Goal: Task Accomplishment & Management: Manage account settings

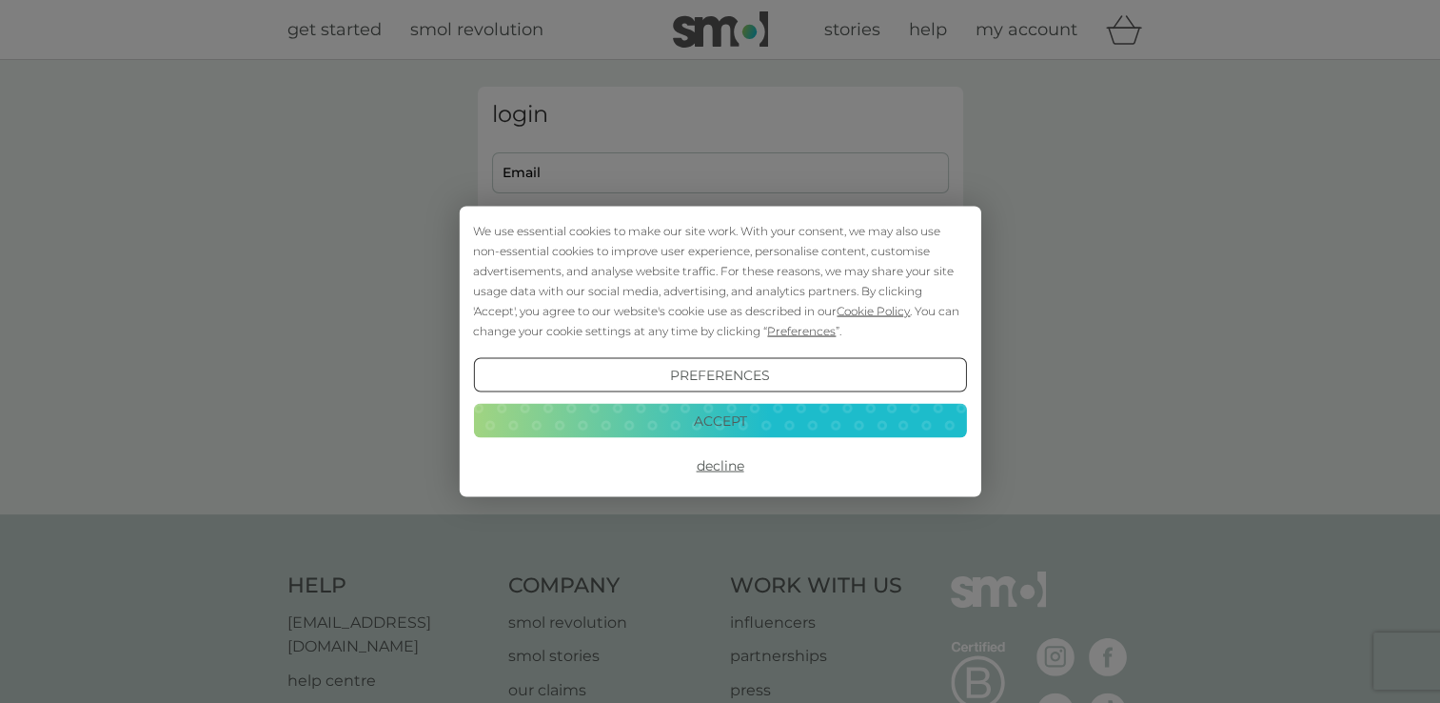
type input "[EMAIL_ADDRESS][DOMAIN_NAME]"
click at [768, 280] on div "We use essential cookies to make our site work. With your consent, we may also …" at bounding box center [719, 281] width 493 height 120
click at [765, 411] on button "Accept" at bounding box center [719, 420] width 493 height 34
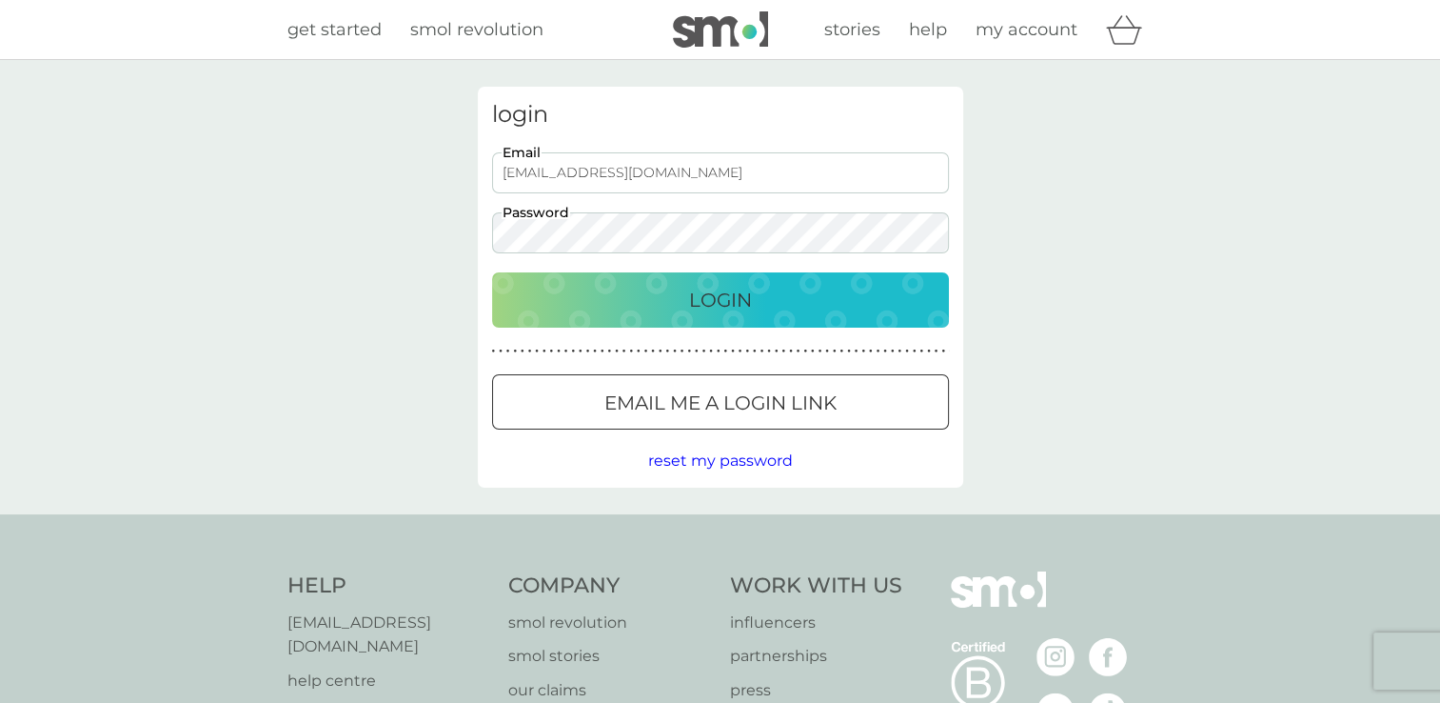
click at [738, 300] on p "Login" at bounding box center [720, 300] width 63 height 30
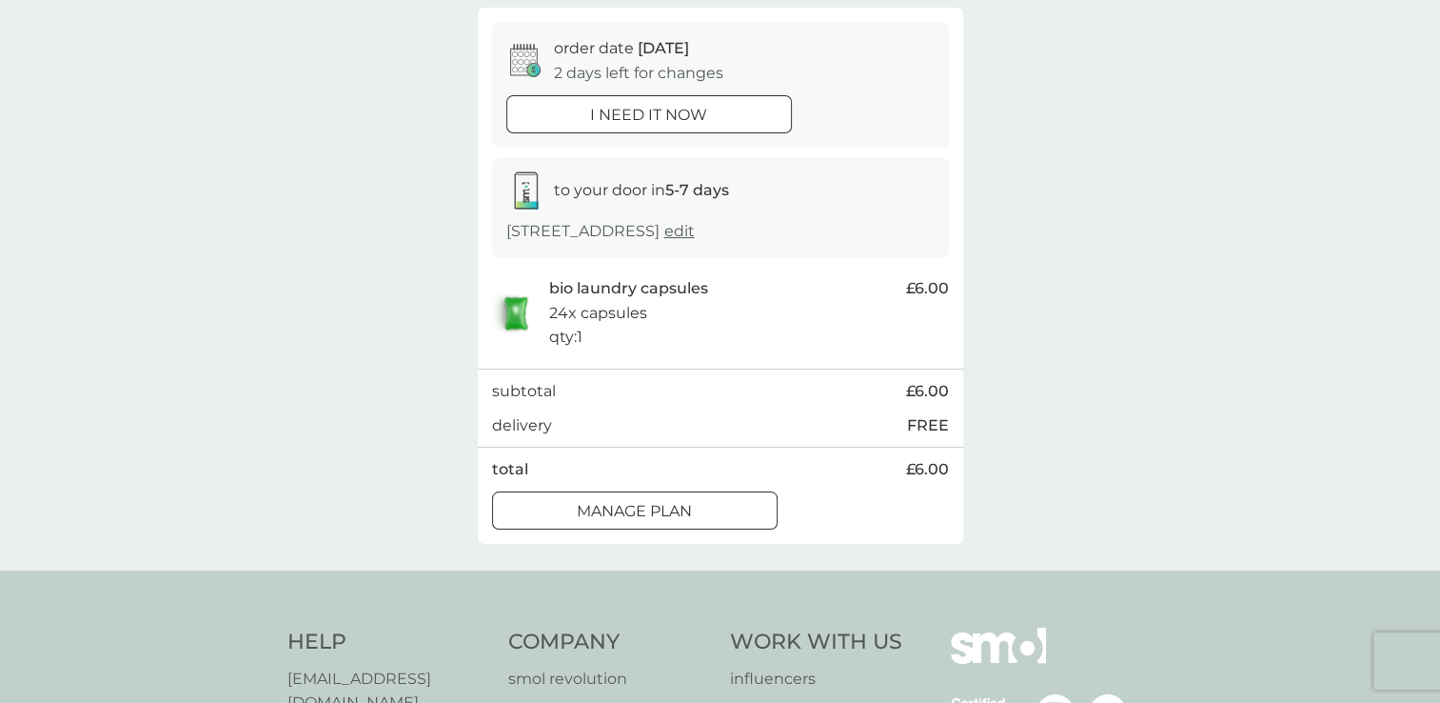
scroll to position [286, 0]
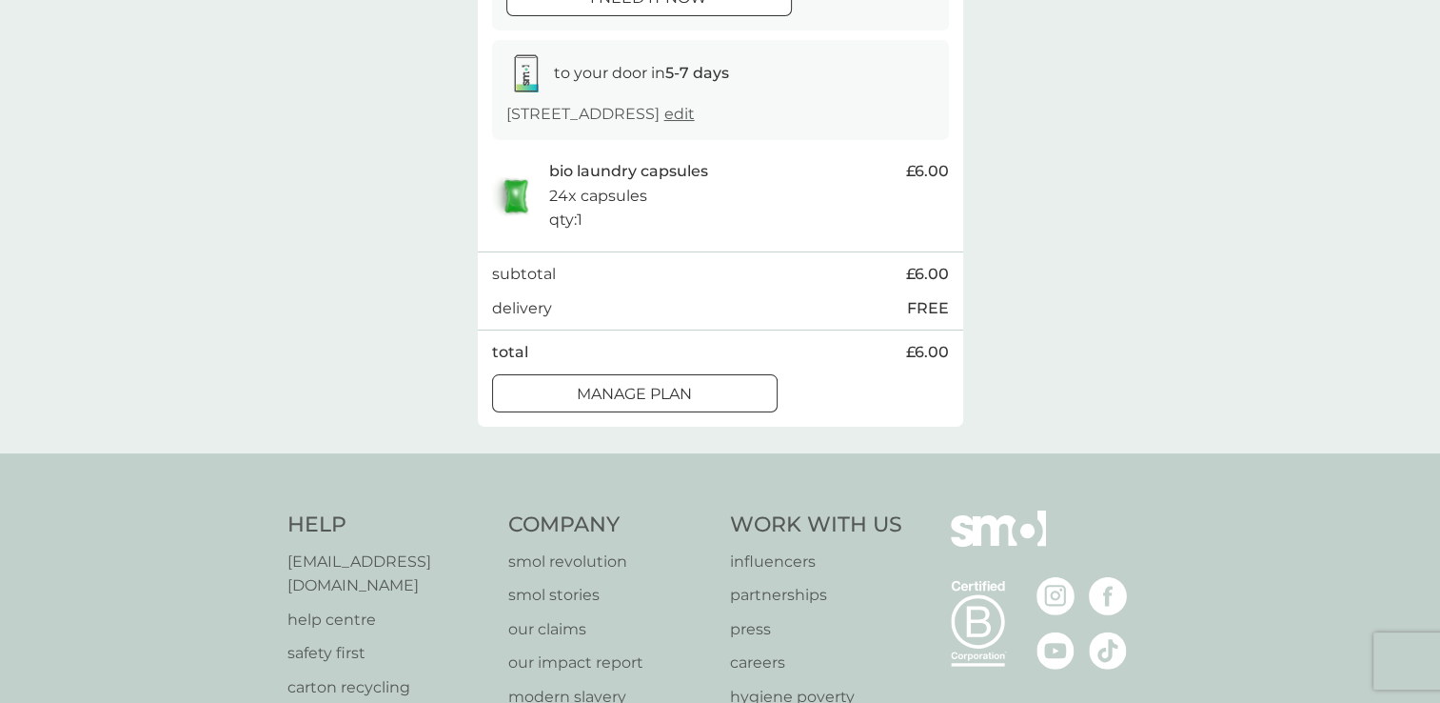
click at [714, 386] on div "Manage plan" at bounding box center [635, 394] width 284 height 25
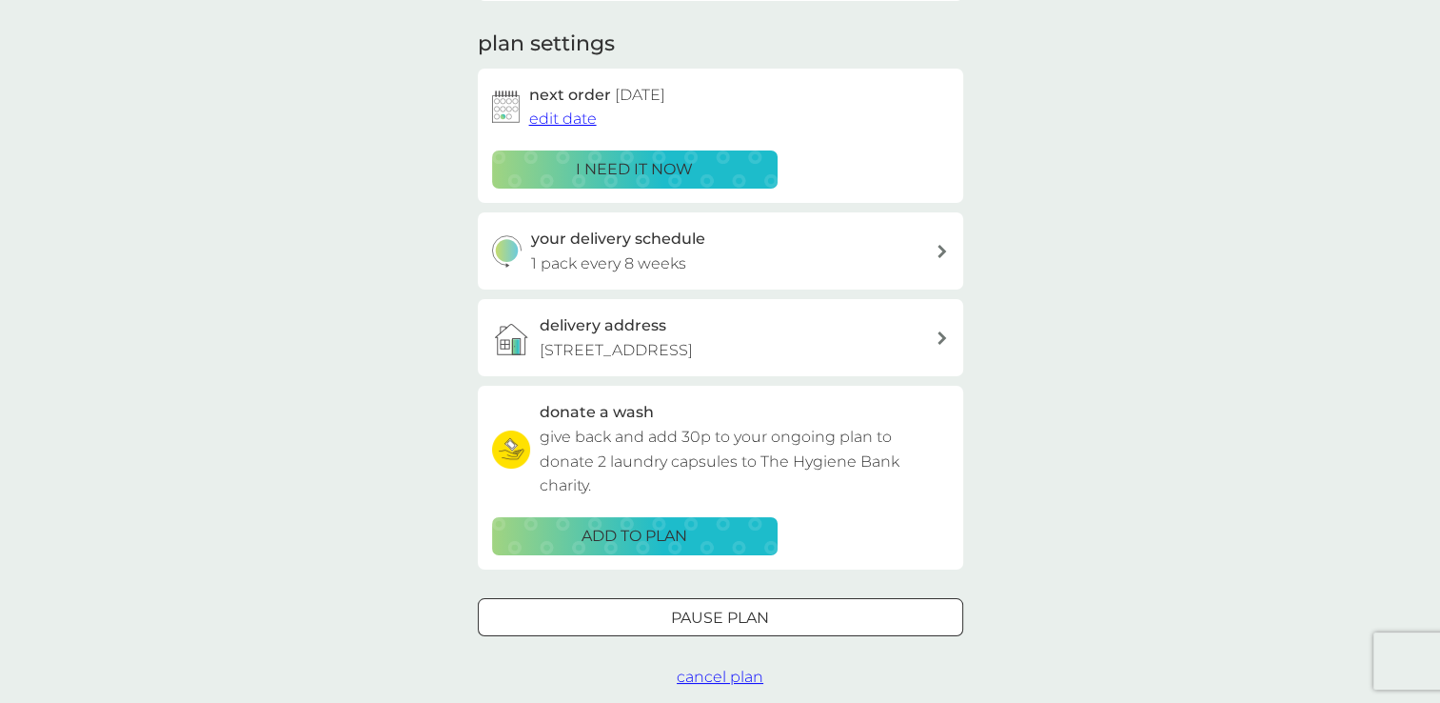
scroll to position [286, 0]
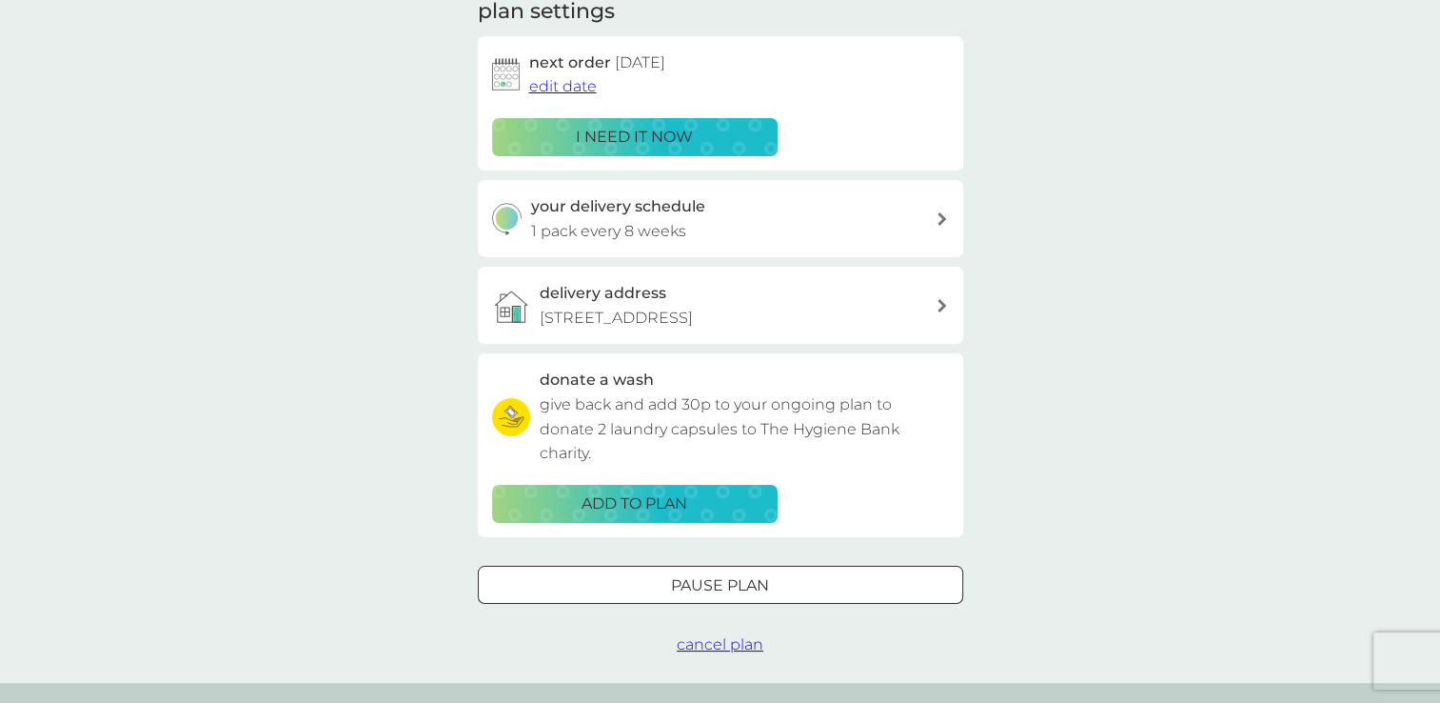
click at [941, 216] on icon at bounding box center [942, 218] width 9 height 13
select select "56"
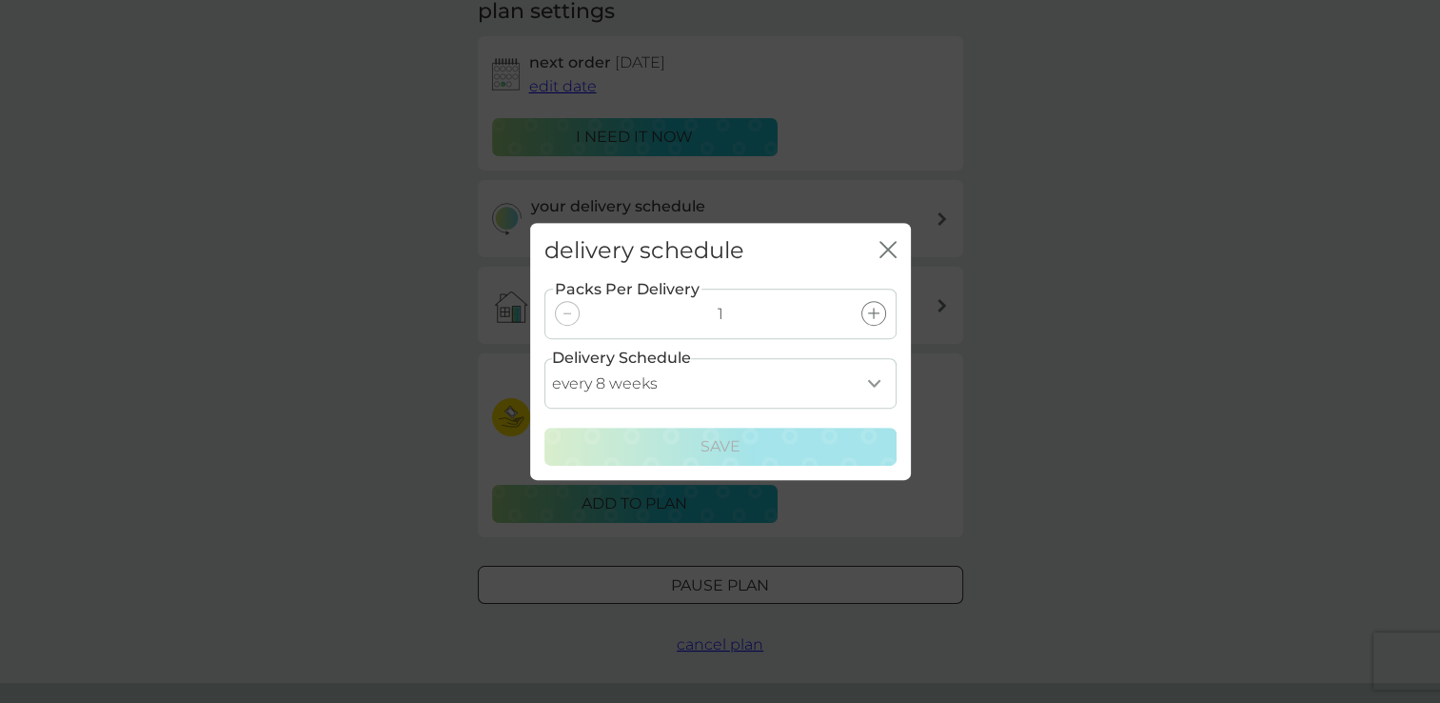
click at [883, 241] on icon "close" at bounding box center [888, 249] width 17 height 17
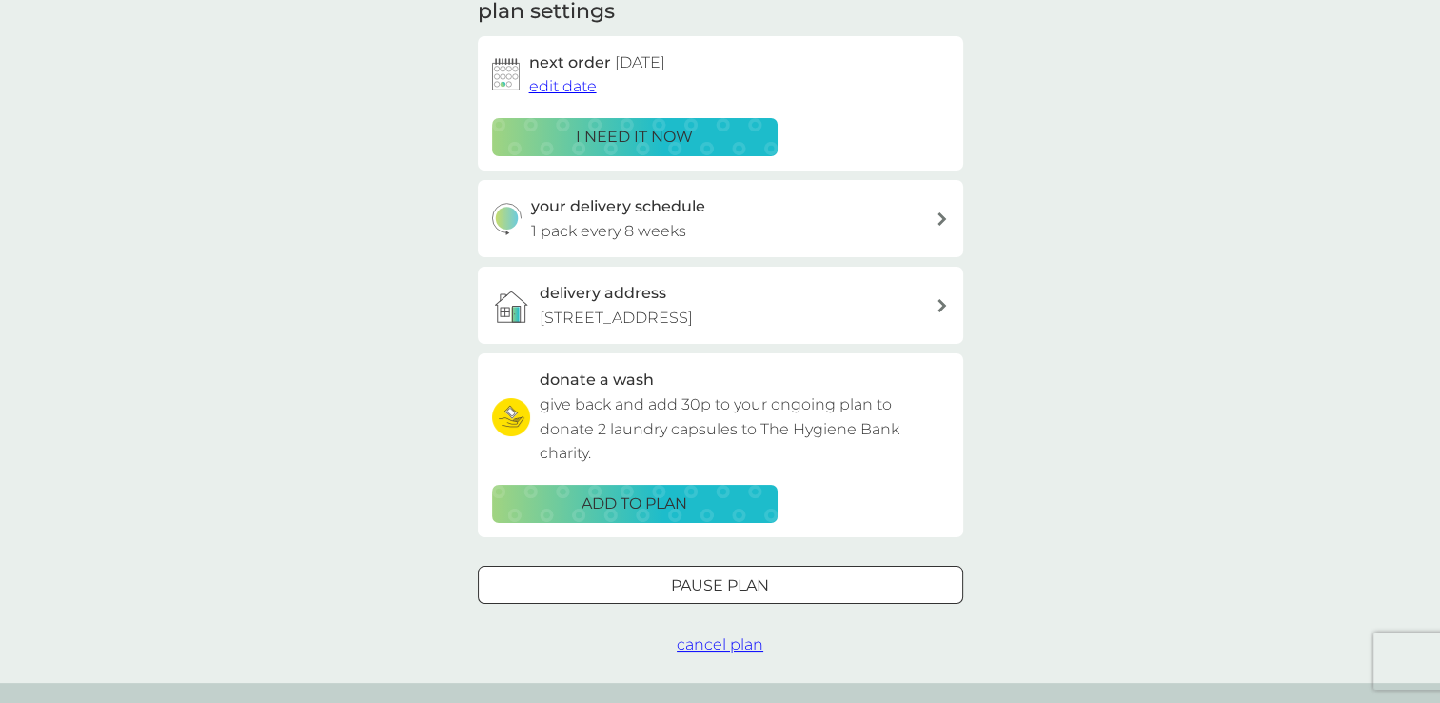
scroll to position [95, 0]
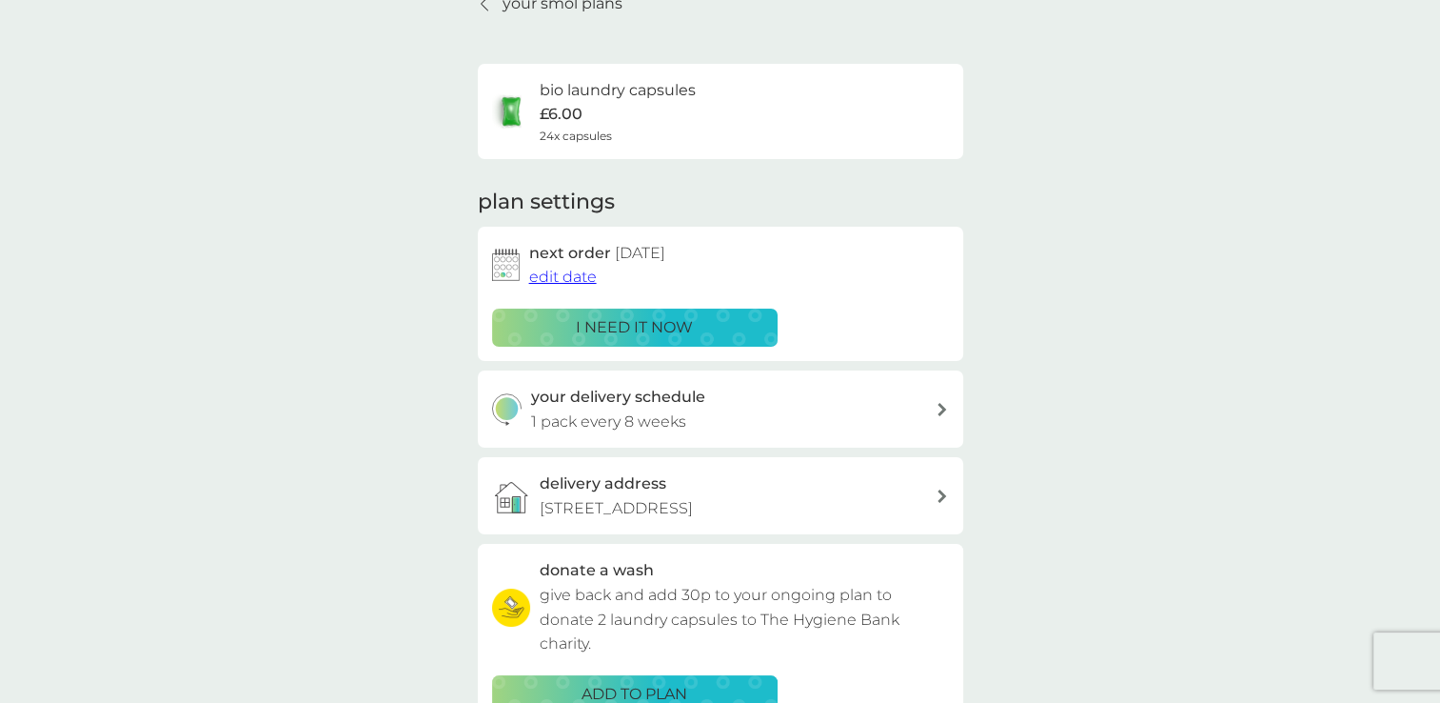
click at [545, 274] on span "edit date" at bounding box center [563, 276] width 68 height 18
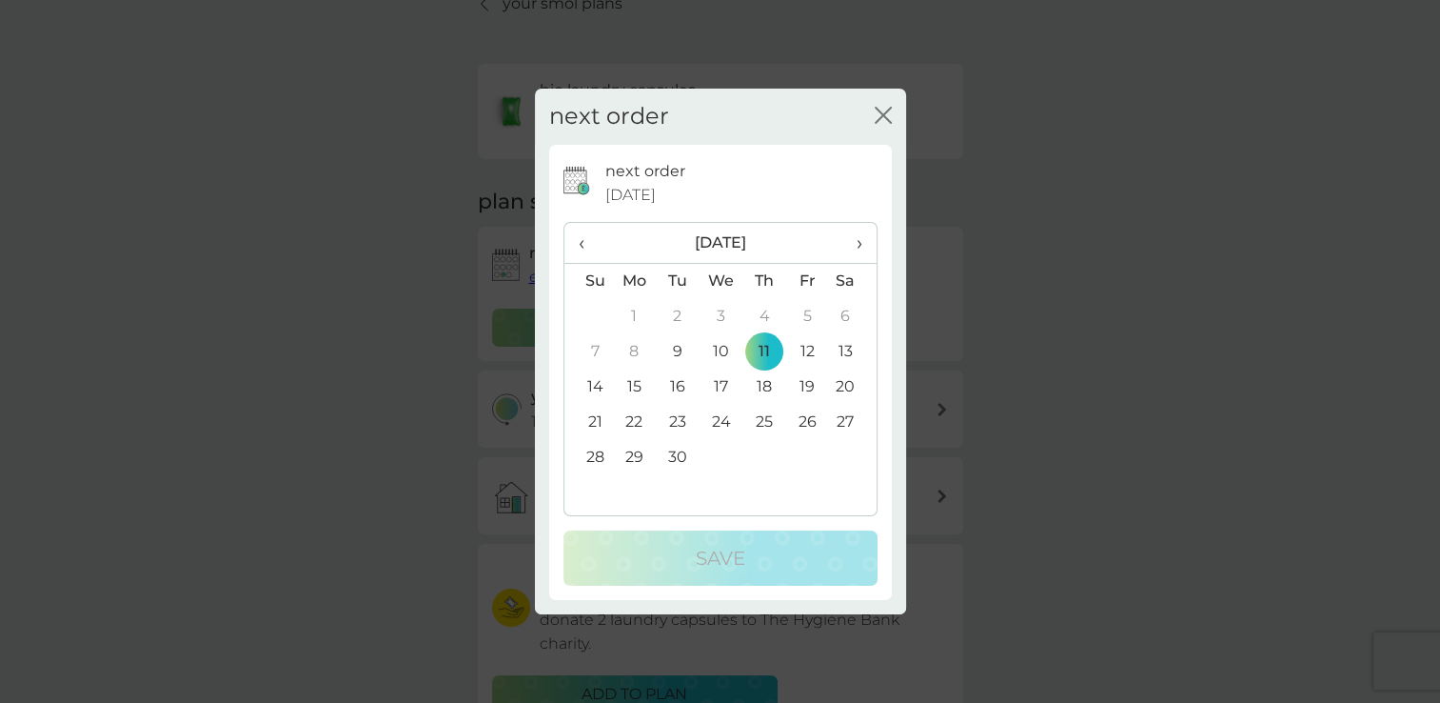
click at [860, 244] on span "›" at bounding box center [851, 243] width 19 height 40
click at [674, 414] on td "21" at bounding box center [677, 422] width 43 height 35
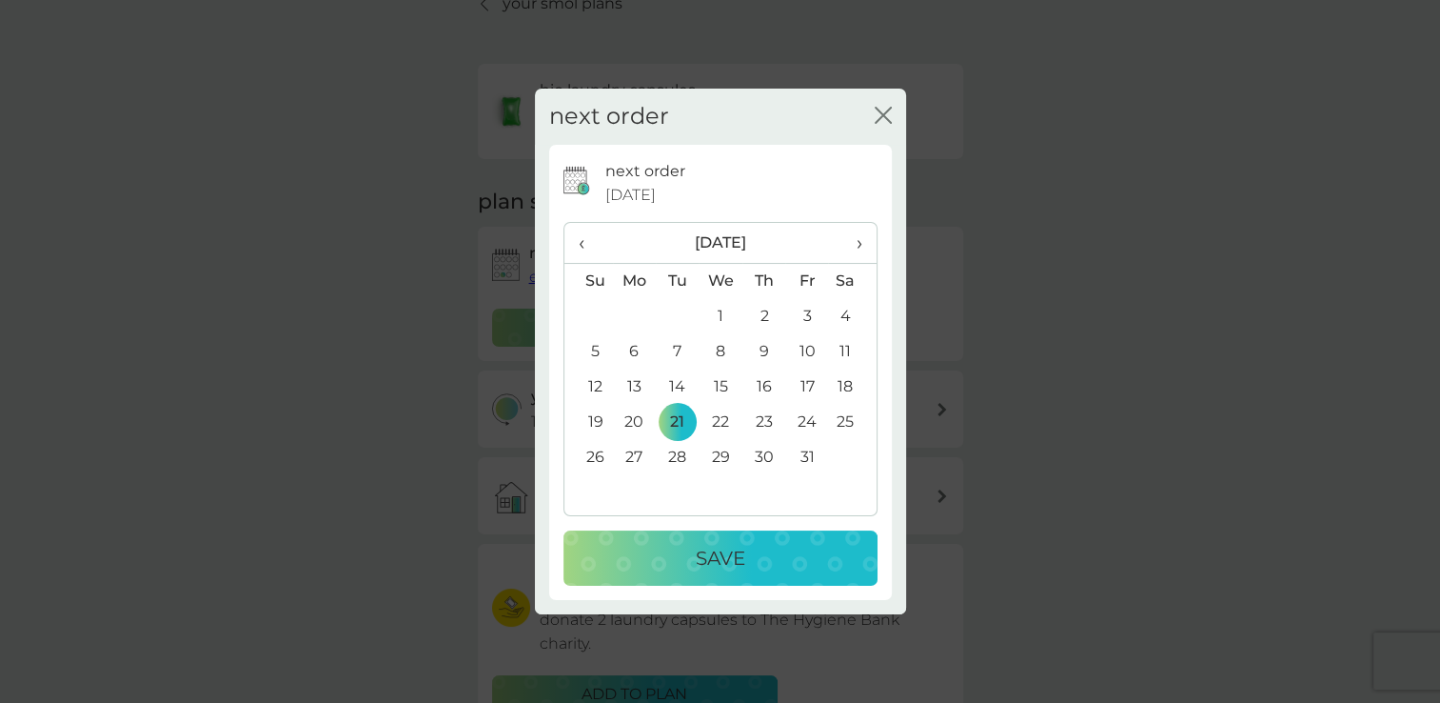
click at [703, 553] on p "Save" at bounding box center [721, 558] width 50 height 30
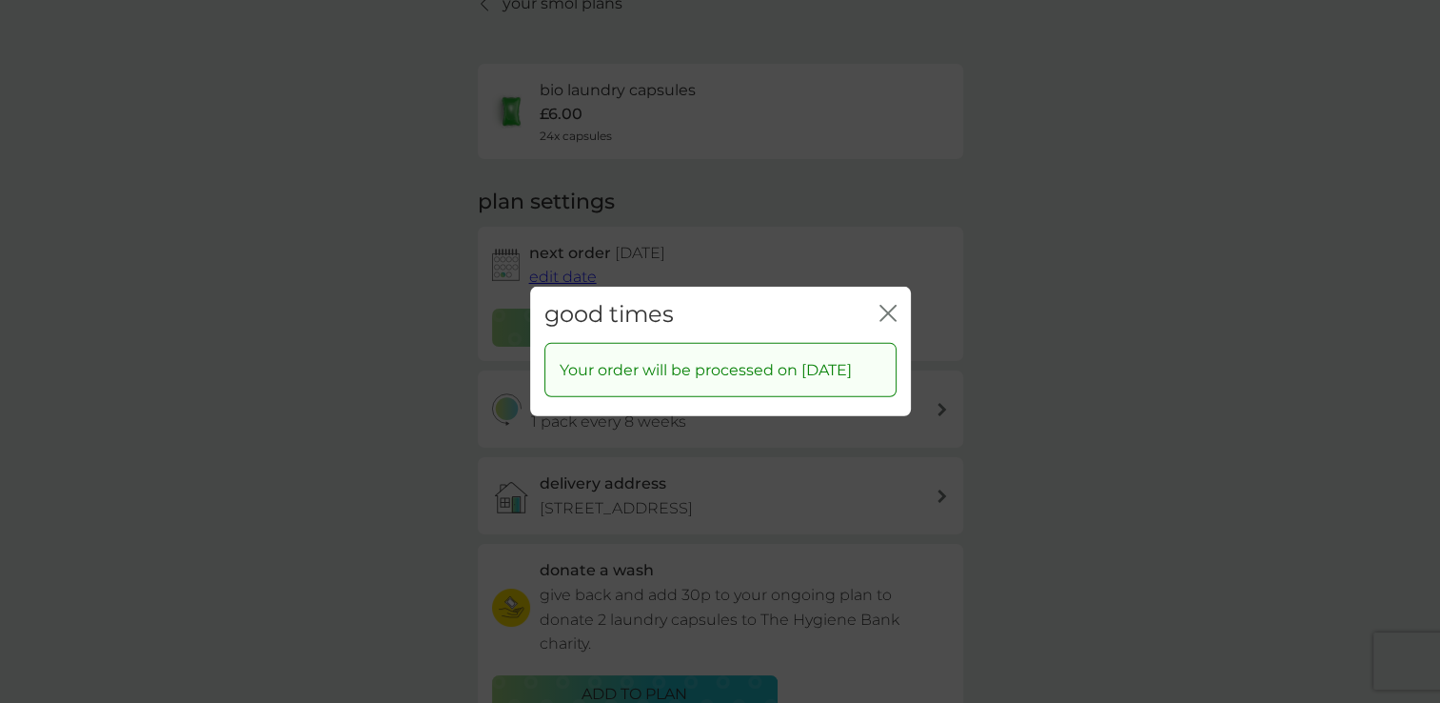
click at [887, 305] on icon "close" at bounding box center [888, 313] width 17 height 17
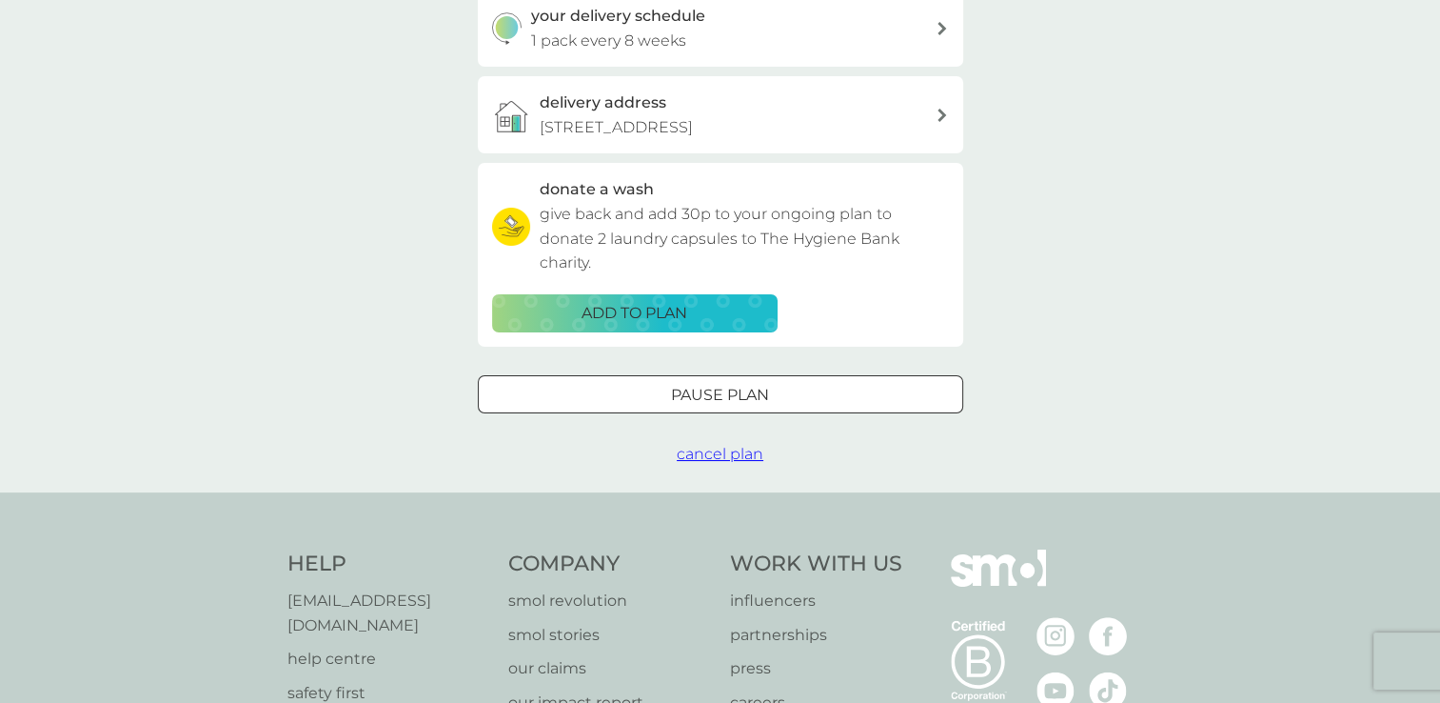
scroll to position [0, 0]
